Goal: Navigation & Orientation: Find specific page/section

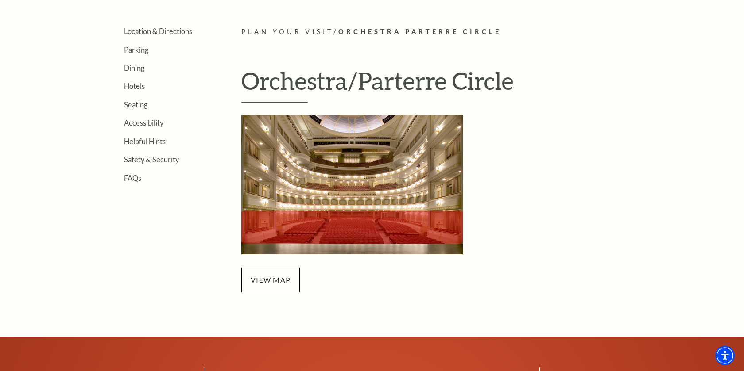
scroll to position [236, 0]
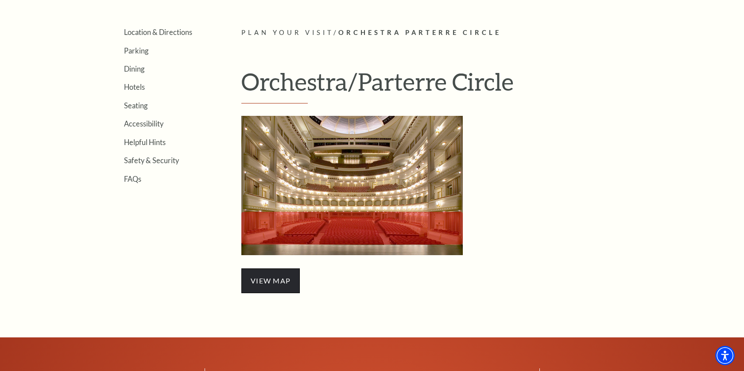
click at [256, 276] on span "view map" at bounding box center [270, 281] width 58 height 25
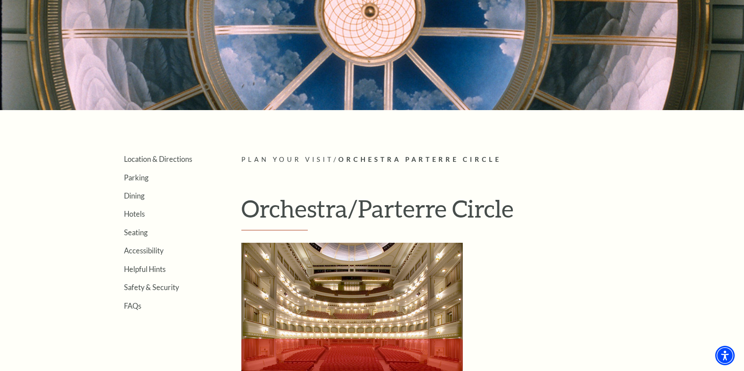
scroll to position [107, 0]
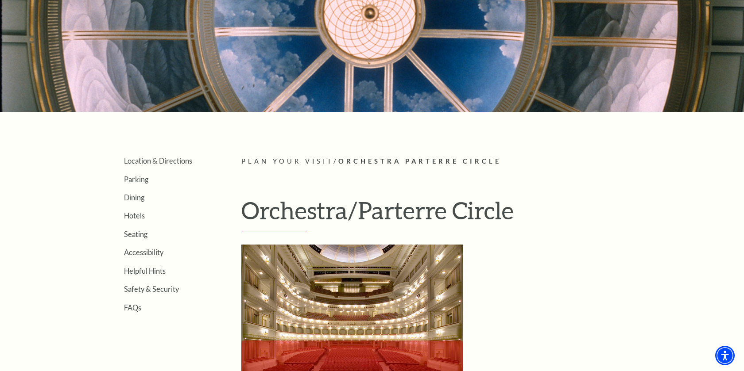
click at [348, 212] on h1 "Orchestra/Parterre Circle" at bounding box center [443, 214] width 405 height 36
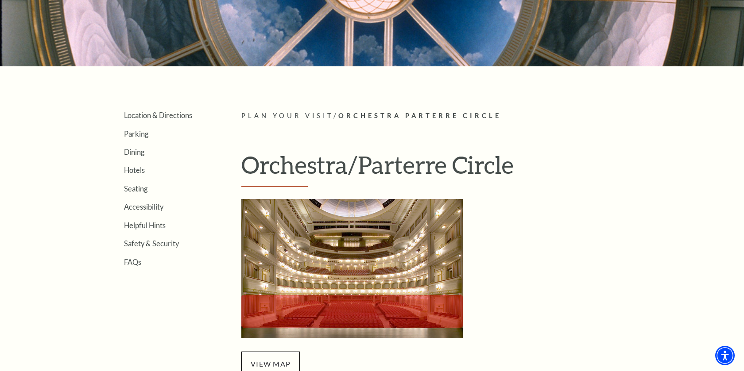
scroll to position [151, 0]
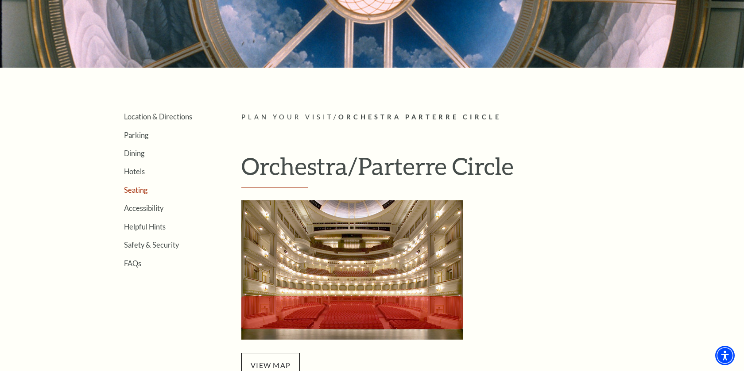
click at [139, 192] on link "Seating" at bounding box center [135, 190] width 23 height 8
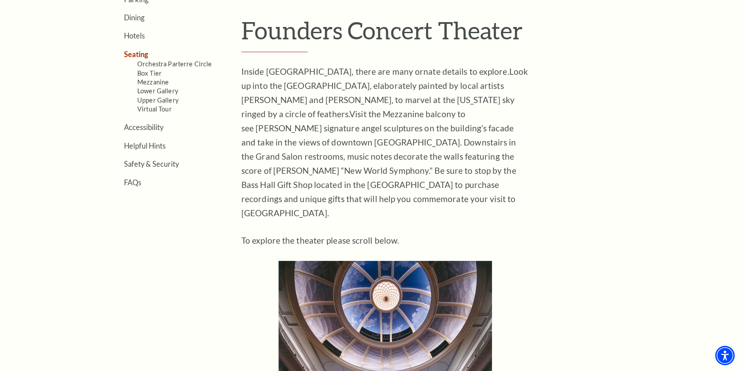
scroll to position [290, 0]
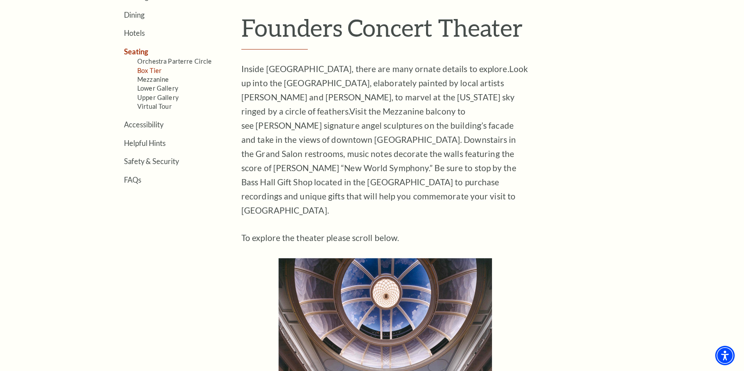
click at [150, 71] on link "Box Tier" at bounding box center [149, 71] width 24 height 8
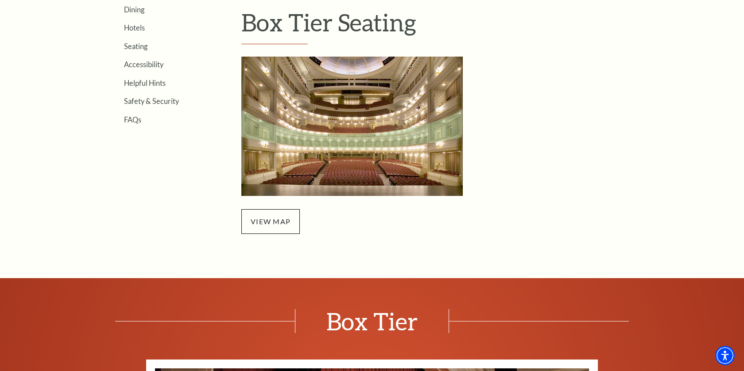
scroll to position [292, 0]
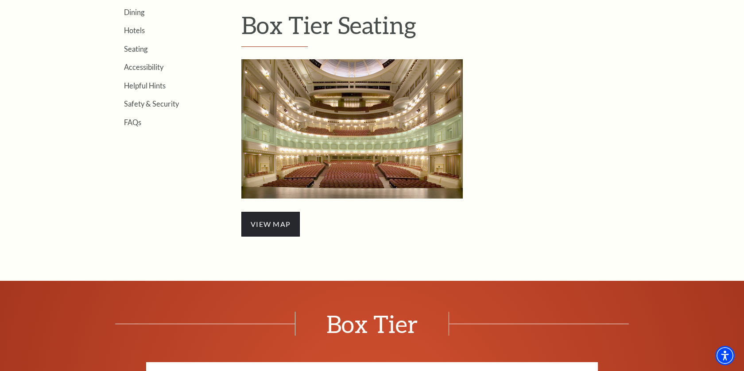
click at [277, 216] on span "view map" at bounding box center [270, 224] width 58 height 25
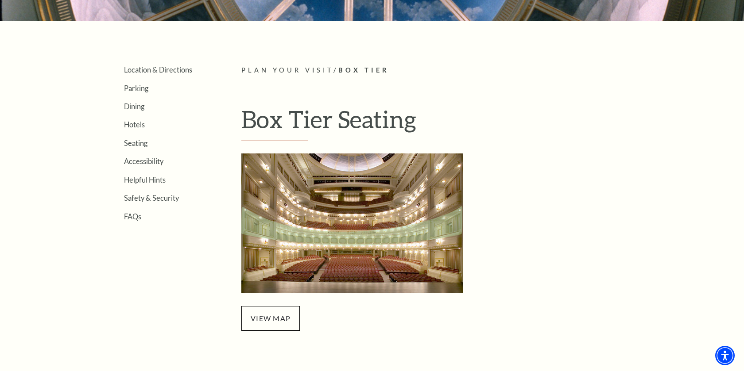
scroll to position [198, 0]
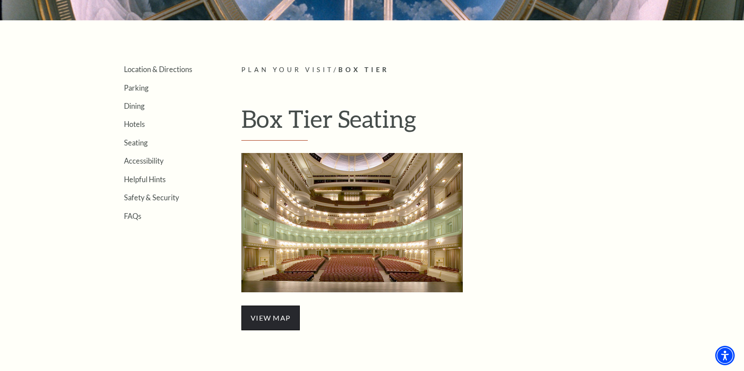
click at [267, 320] on span "view map" at bounding box center [270, 318] width 58 height 25
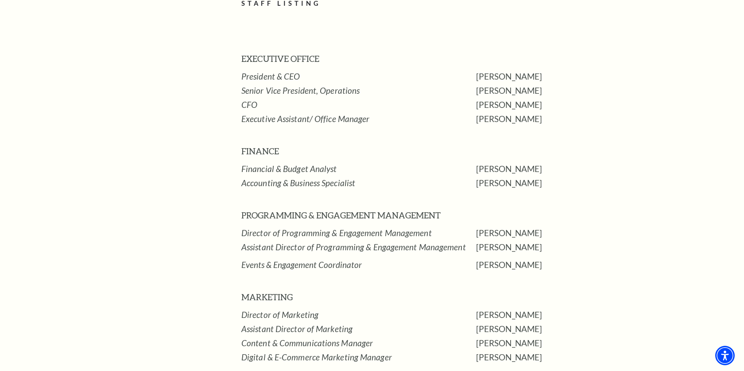
scroll to position [486, 0]
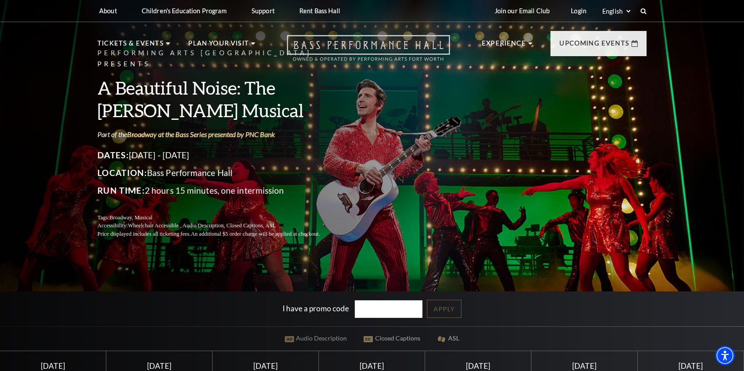
click at [398, 47] on icon at bounding box center [368, 48] width 163 height 26
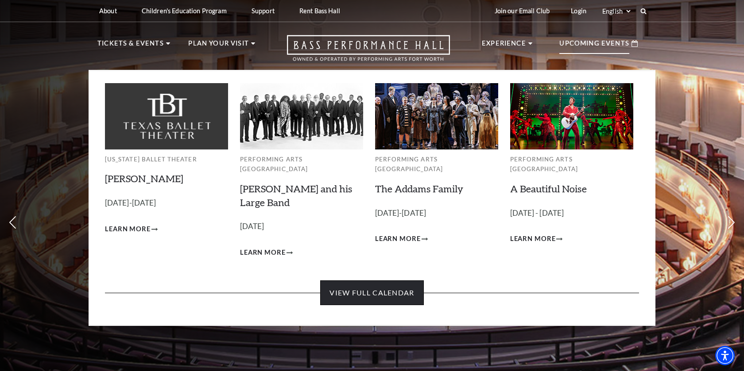
click at [345, 281] on link "View Full Calendar" at bounding box center [371, 293] width 103 height 25
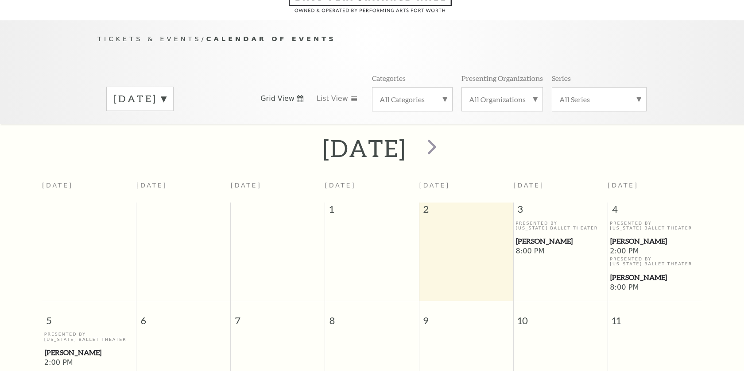
scroll to position [78, 0]
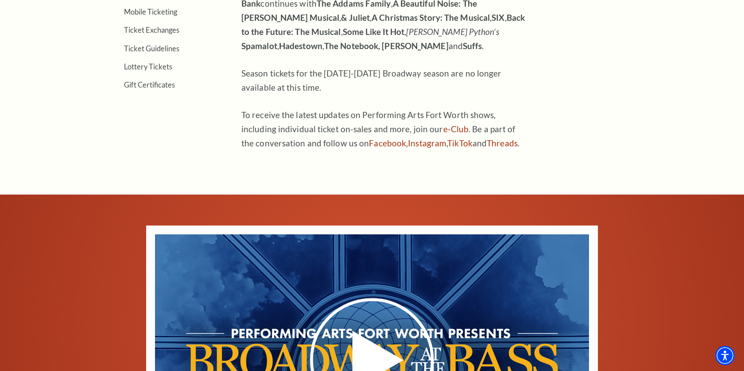
scroll to position [247, 0]
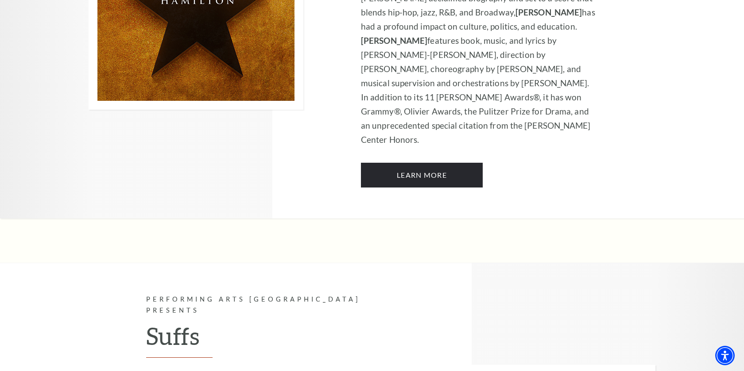
scroll to position [5612, 0]
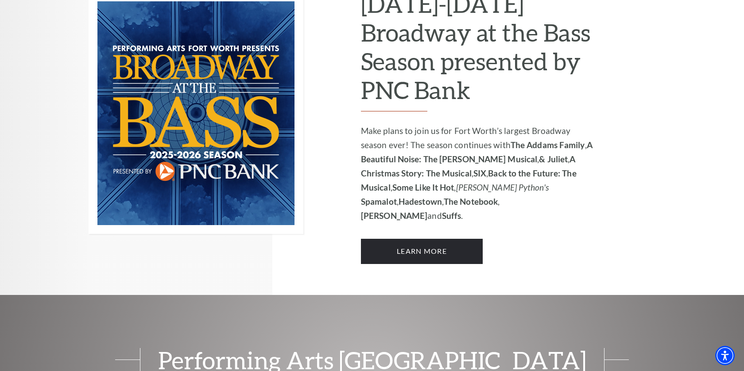
scroll to position [645, 0]
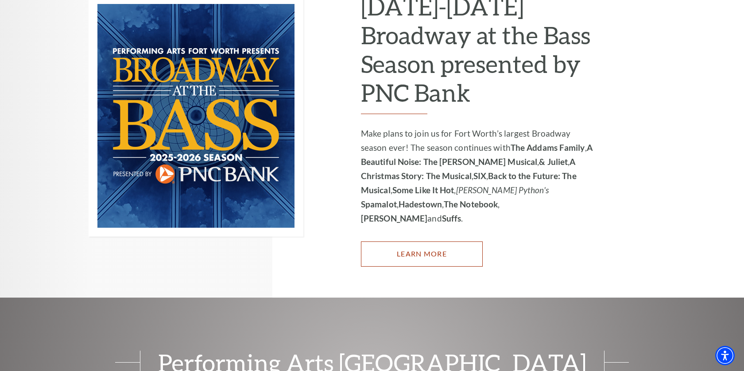
click at [436, 242] on link "Learn More" at bounding box center [422, 254] width 122 height 25
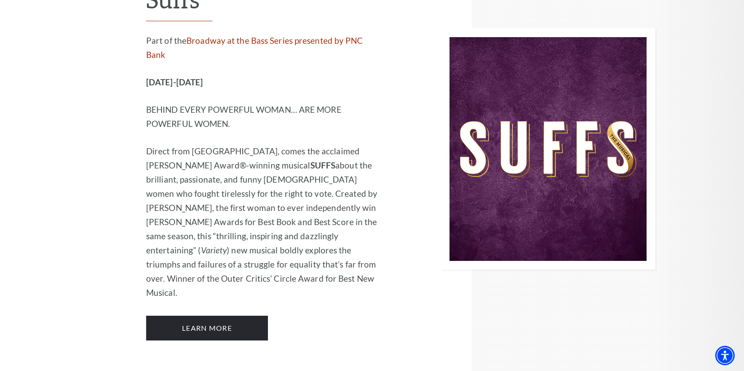
scroll to position [5987, 0]
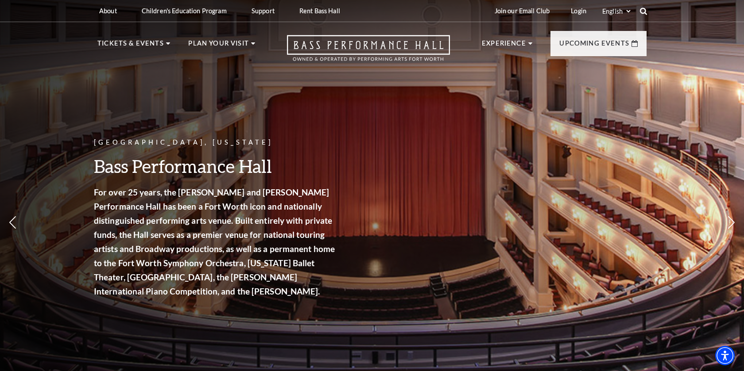
click at [645, 8] on icon at bounding box center [643, 11] width 8 height 8
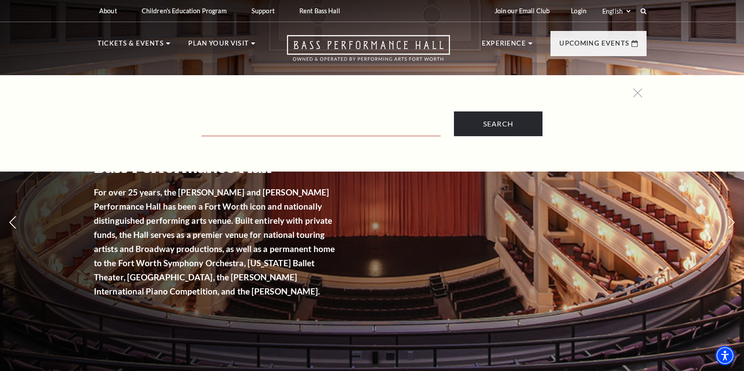
click at [411, 120] on input "Text field" at bounding box center [320, 127] width 239 height 18
type input "seating map"
click at [454, 112] on input "Search" at bounding box center [498, 124] width 89 height 25
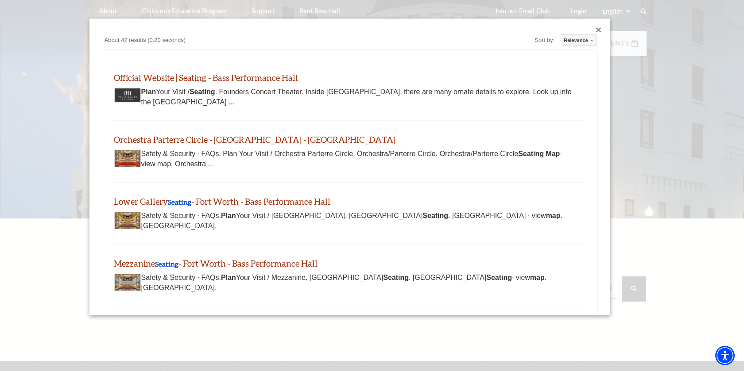
click at [596, 28] on div "Close dialog" at bounding box center [598, 29] width 5 height 5
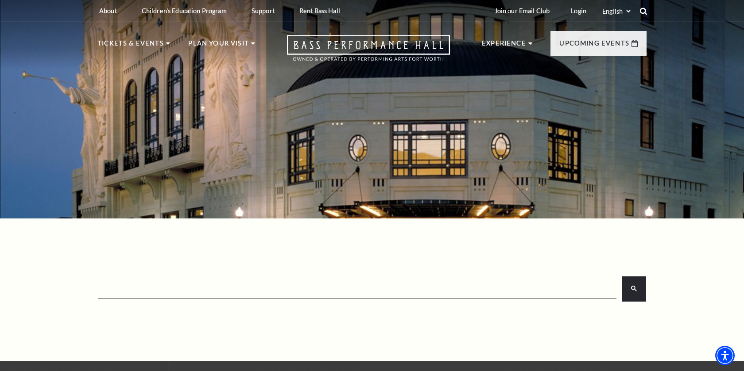
click at [646, 12] on icon at bounding box center [643, 11] width 8 height 8
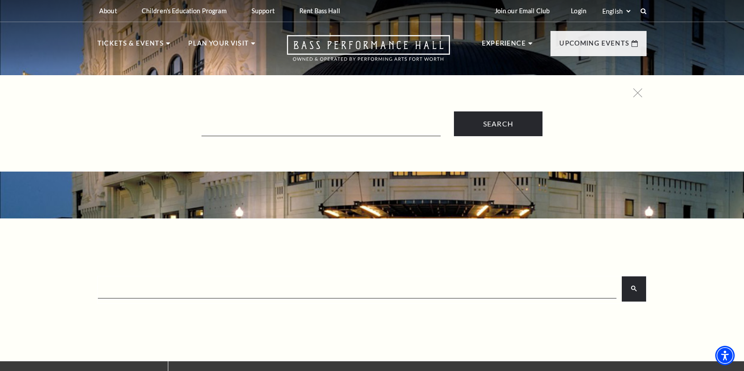
click at [320, 103] on div "Search" at bounding box center [372, 113] width 567 height 48
click at [303, 127] on input "Text field" at bounding box center [320, 127] width 239 height 18
type input "box tier"
click at [454, 112] on input "Search" at bounding box center [498, 124] width 89 height 25
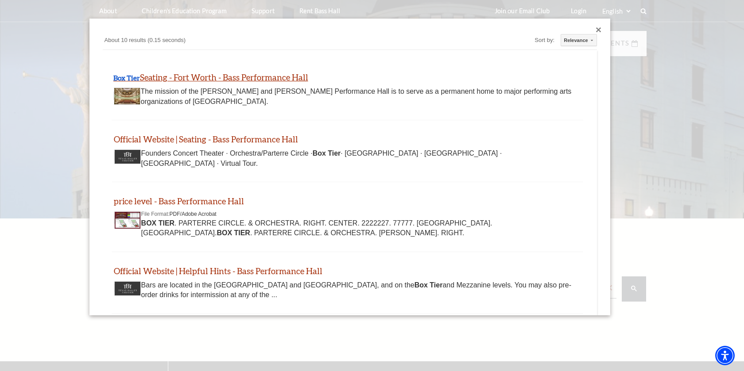
click at [263, 75] on link "Box Tier Seating - Fort Worth - Bass Performance Hall" at bounding box center [210, 77] width 195 height 10
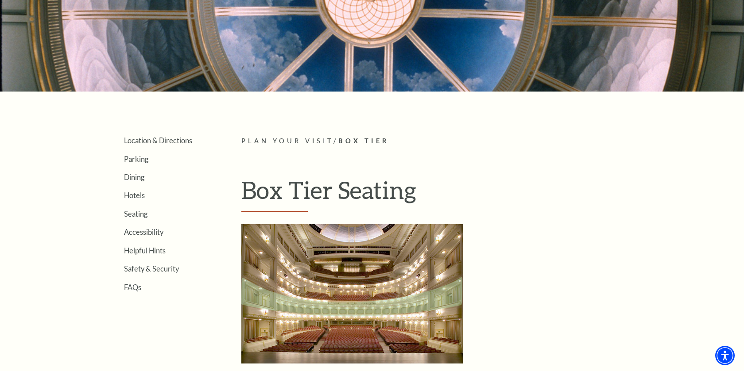
scroll to position [128, 0]
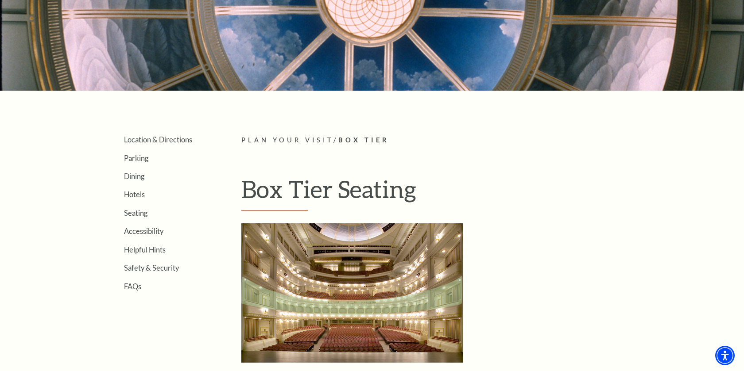
click at [130, 219] on ul "Location & Directions Parking Dining Hotels Seating Accessibility Helpful Hints…" at bounding box center [155, 212] width 117 height 155
click at [133, 213] on link "Seating" at bounding box center [135, 213] width 23 height 8
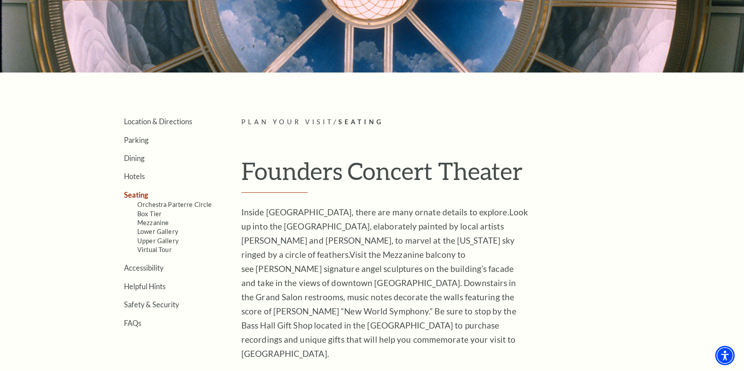
scroll to position [147, 0]
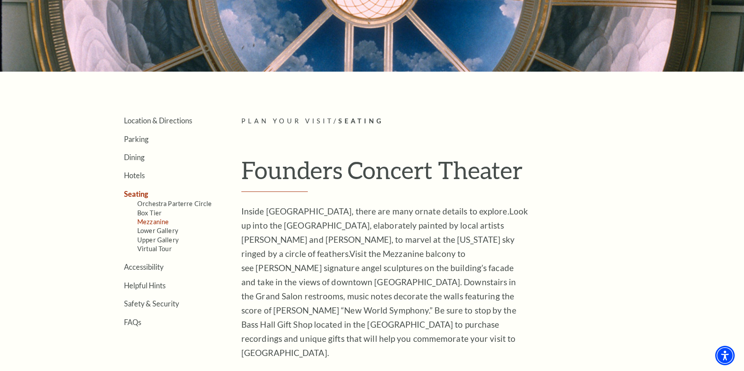
click at [159, 222] on link "Mezzanine" at bounding box center [152, 222] width 31 height 8
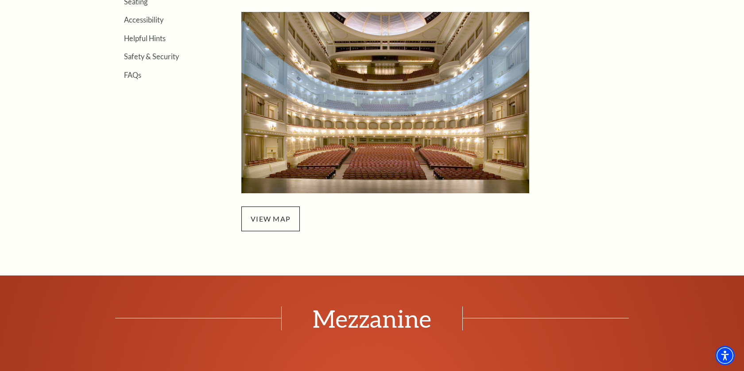
scroll to position [351, 0]
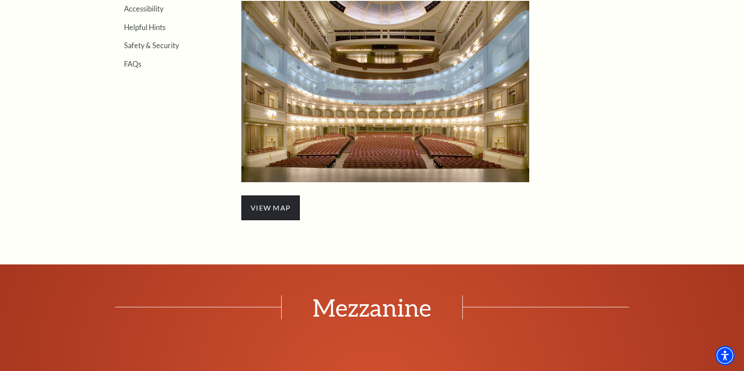
click at [269, 214] on span "view map" at bounding box center [270, 208] width 58 height 25
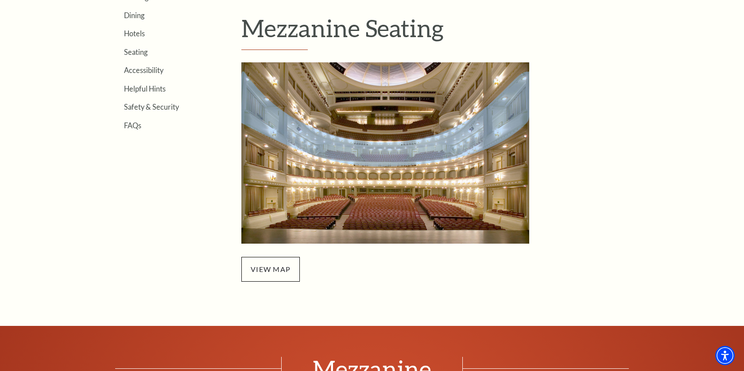
scroll to position [290, 0]
